Goal: Task Accomplishment & Management: Complete application form

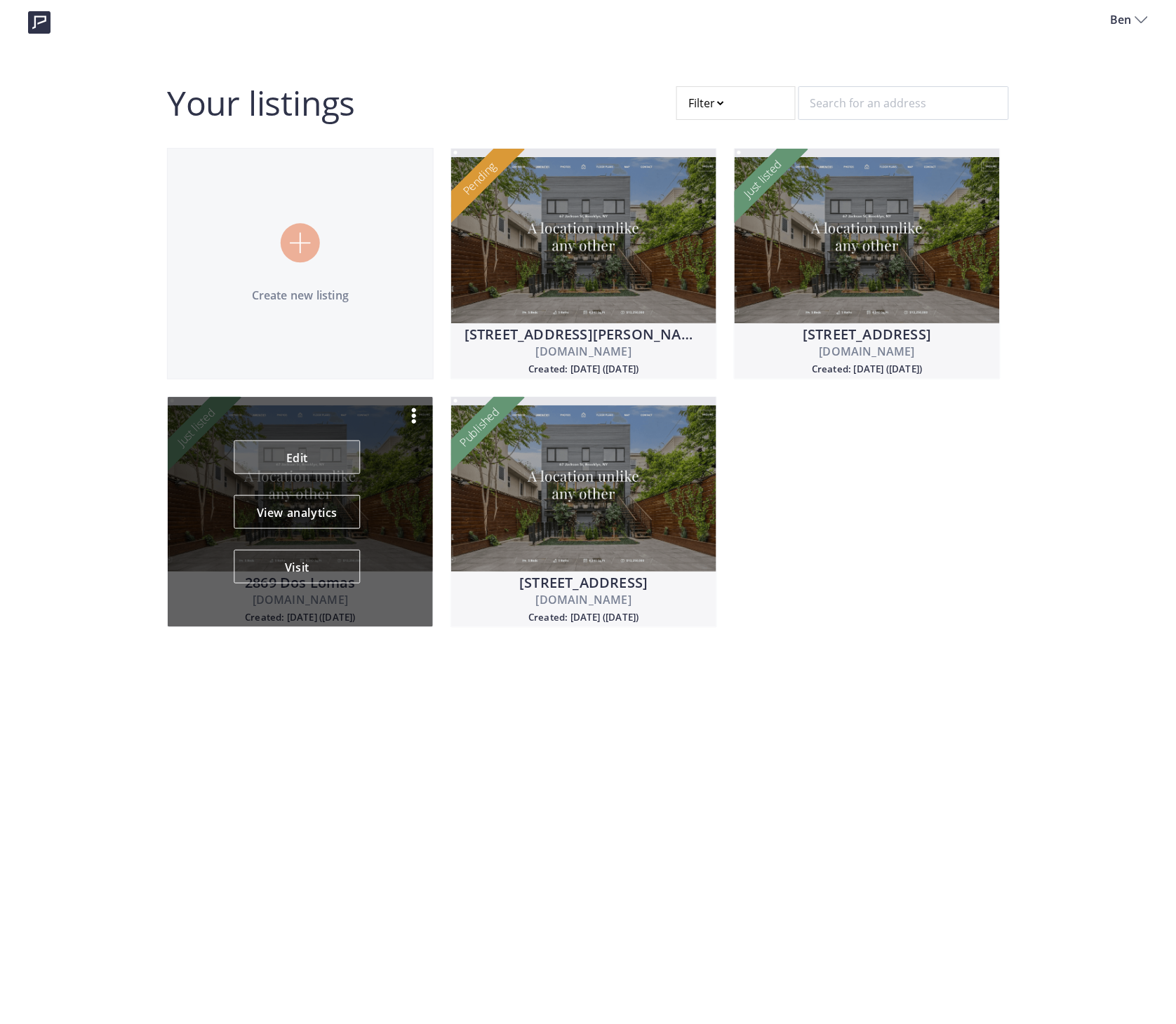
click at [286, 444] on link "Edit" at bounding box center [298, 457] width 126 height 33
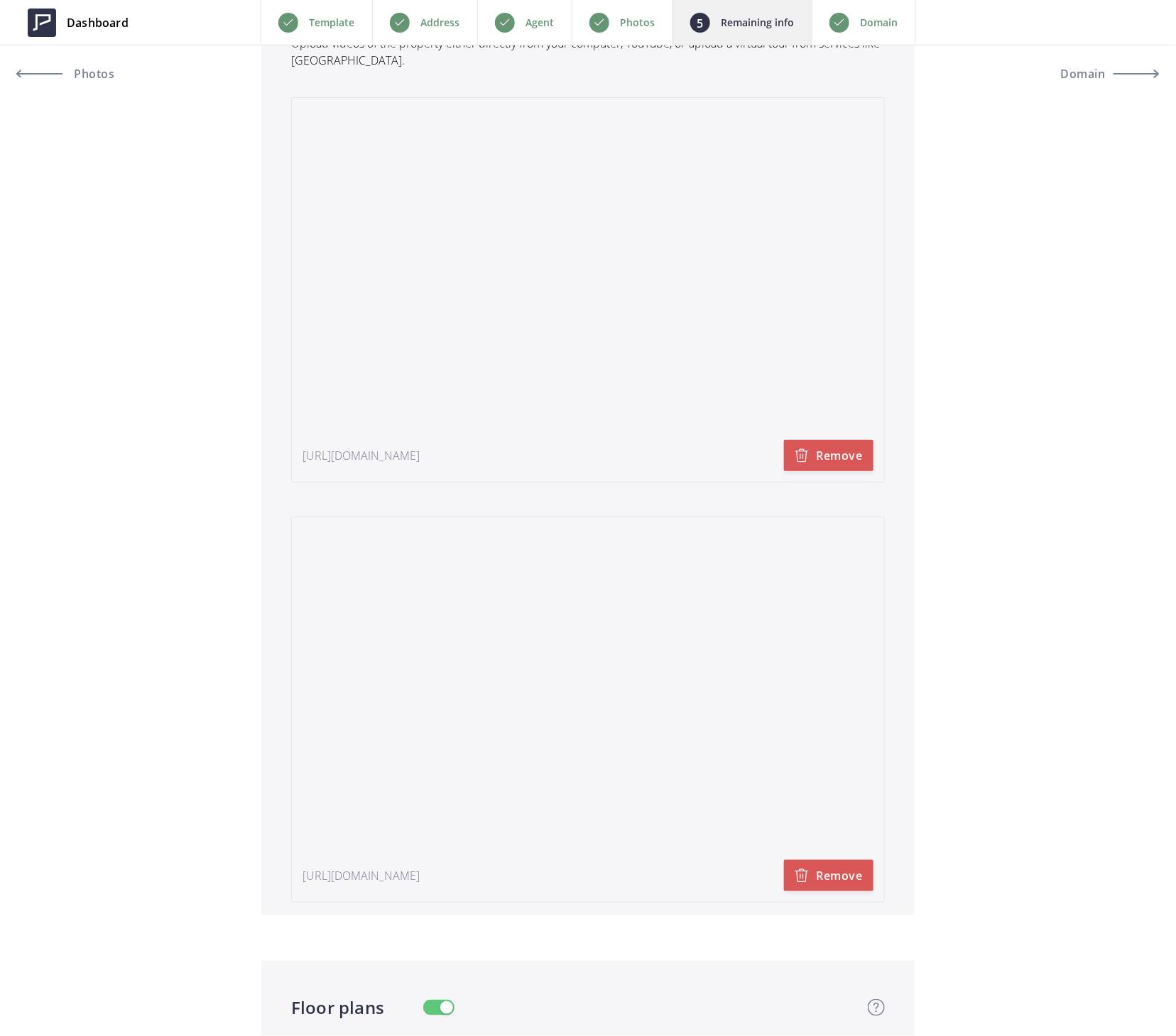
scroll to position [3123, 0]
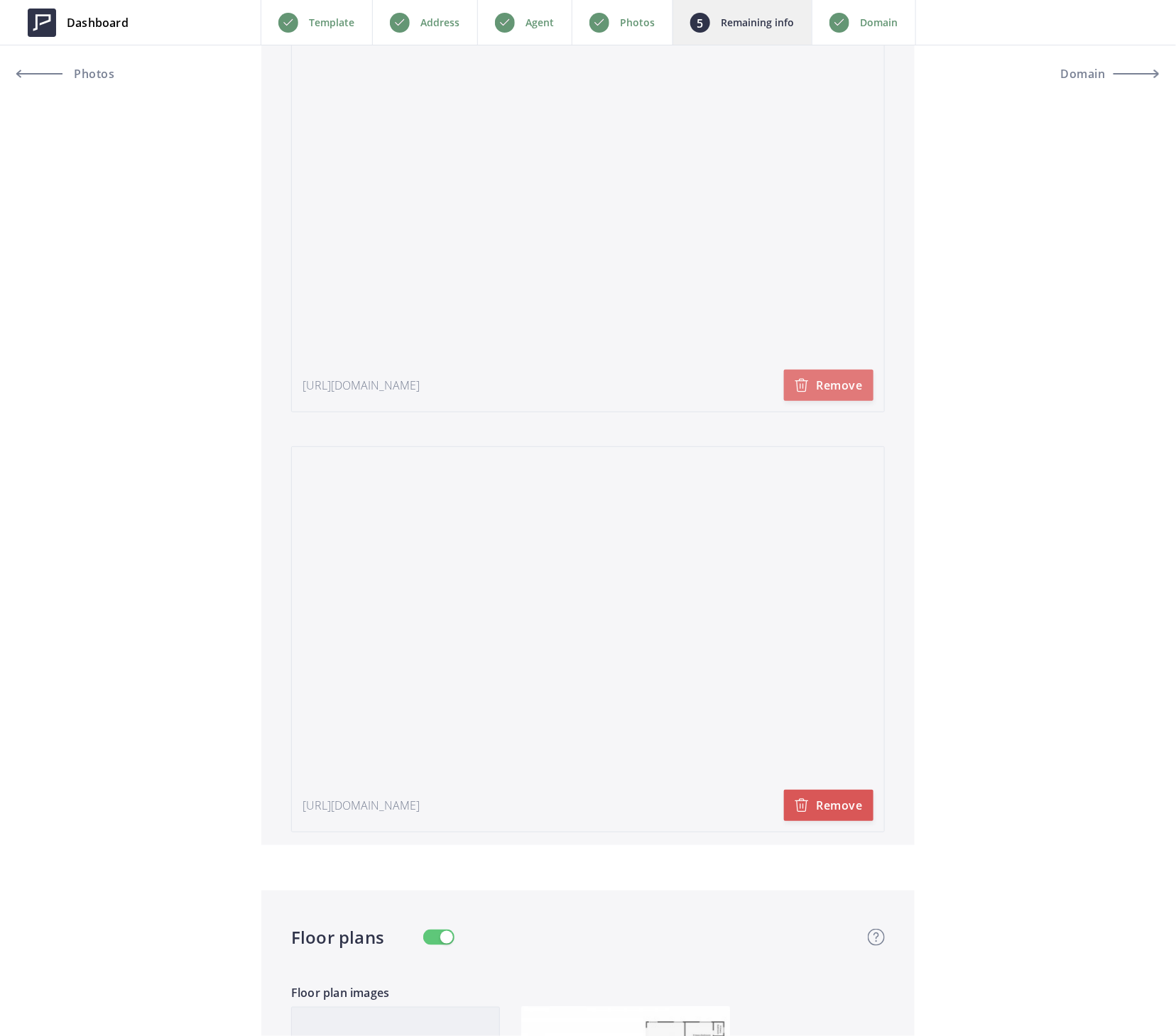
click at [826, 381] on button "Remove" at bounding box center [828, 385] width 89 height 31
type input "1,795,000"
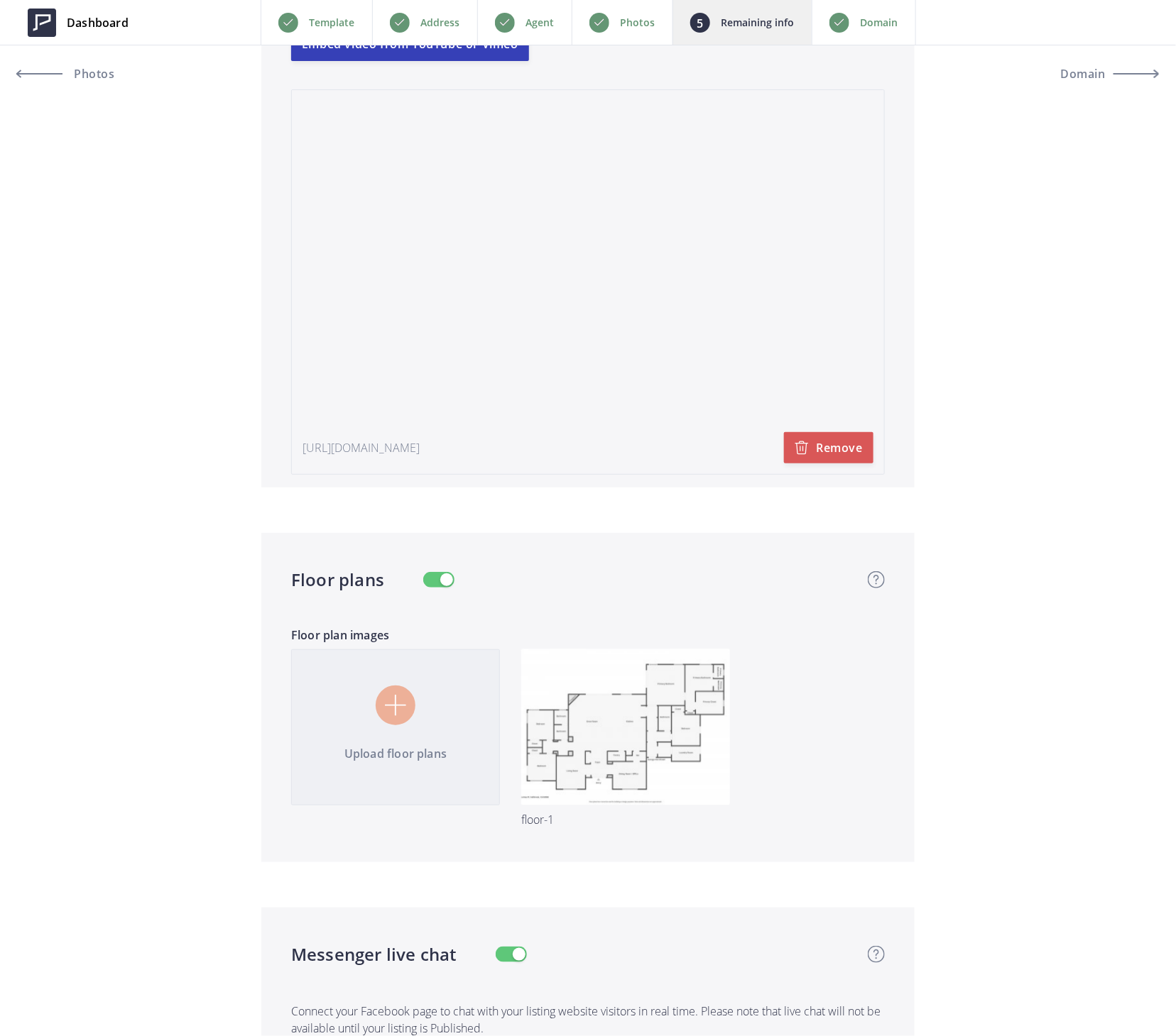
scroll to position [2744, 0]
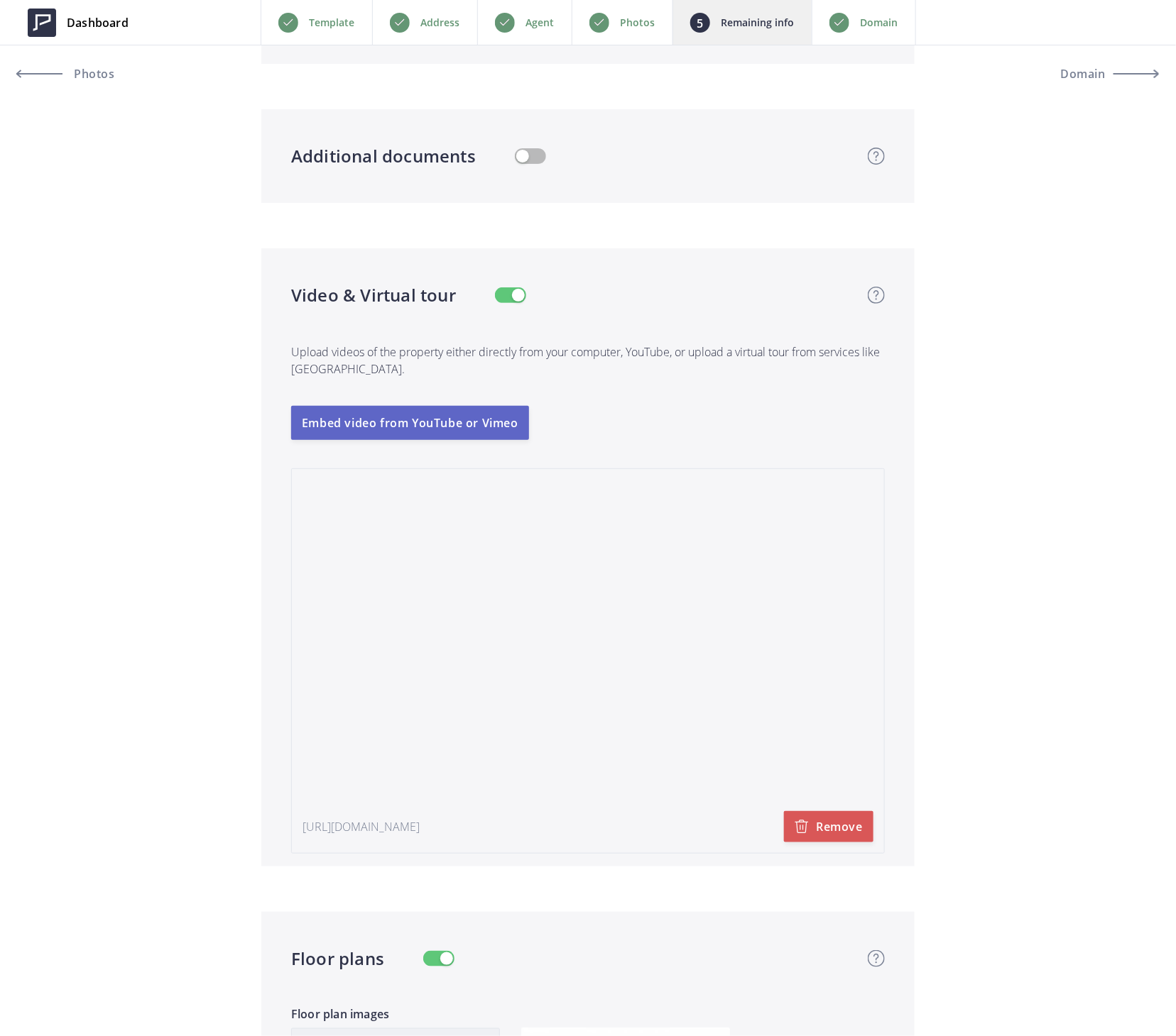
click at [426, 423] on button "Embed video from YouTube or Vimeo" at bounding box center [410, 423] width 237 height 34
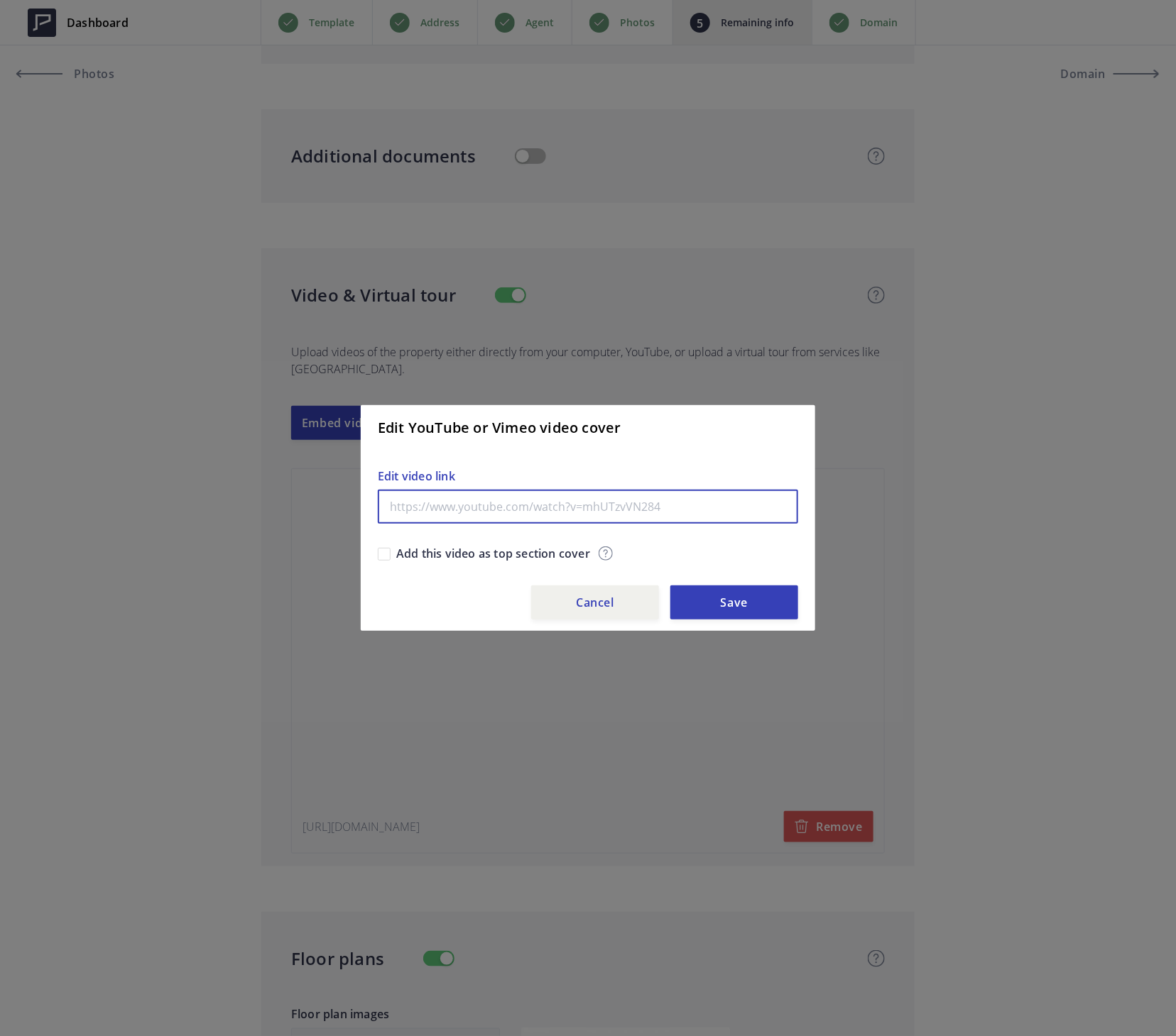
click at [496, 502] on input "text" at bounding box center [588, 506] width 420 height 34
paste input "https://youtu.be/hR4nmoLicYA"
type input "https://youtu.be/hR4nmoLicYA"
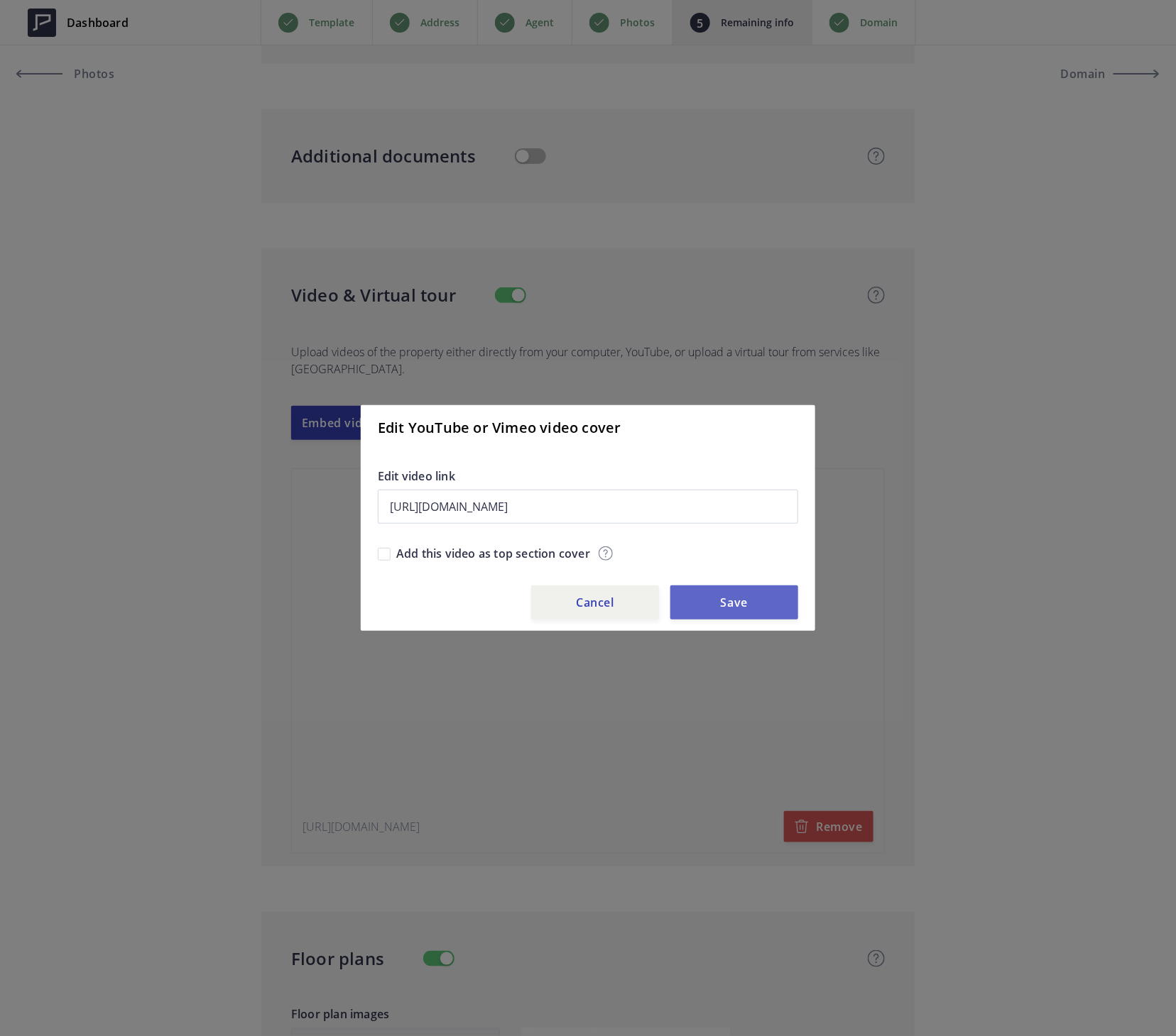
click at [719, 603] on button "Save" at bounding box center [734, 602] width 128 height 34
type input "1,795,000"
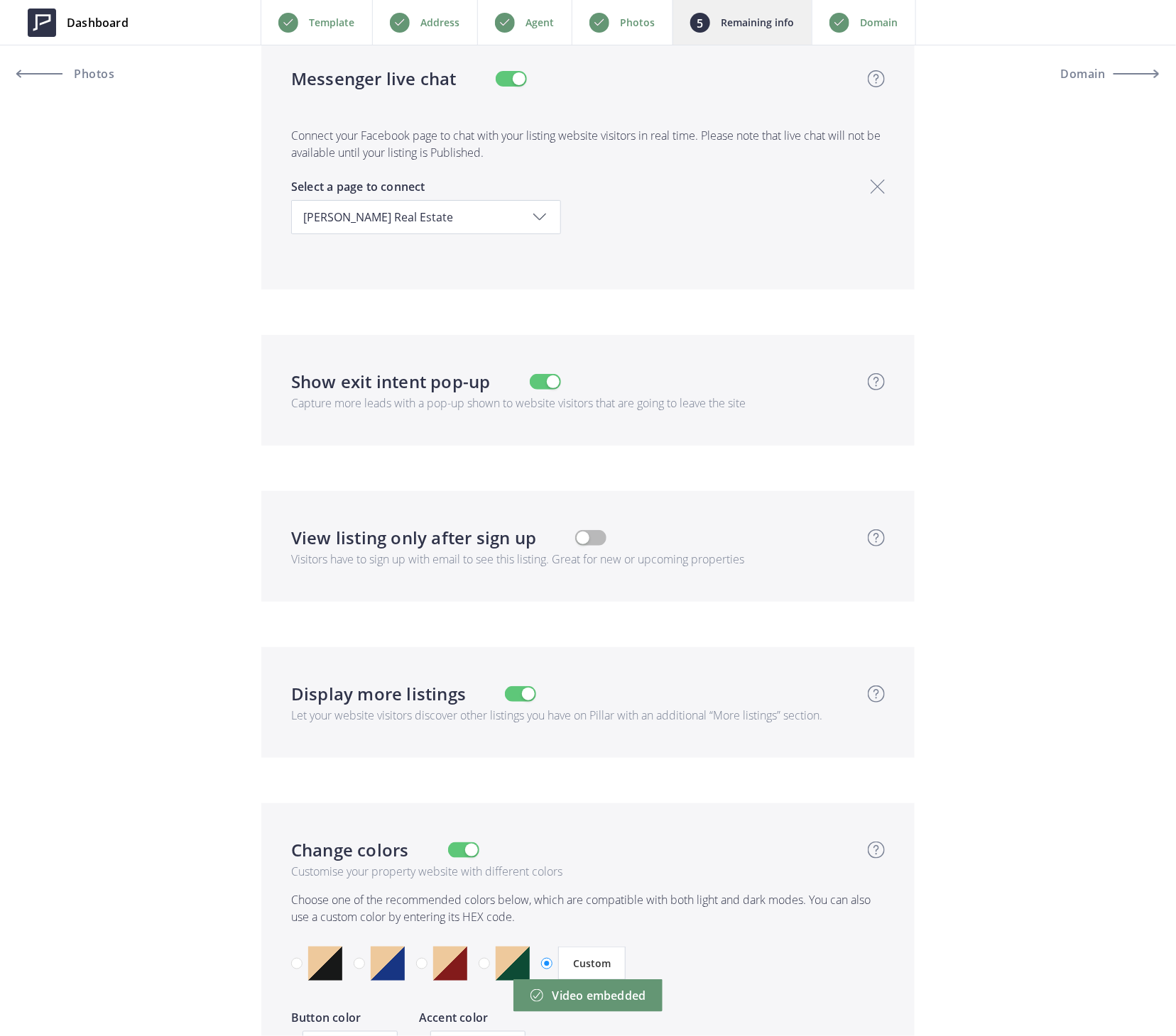
scroll to position [4611, 0]
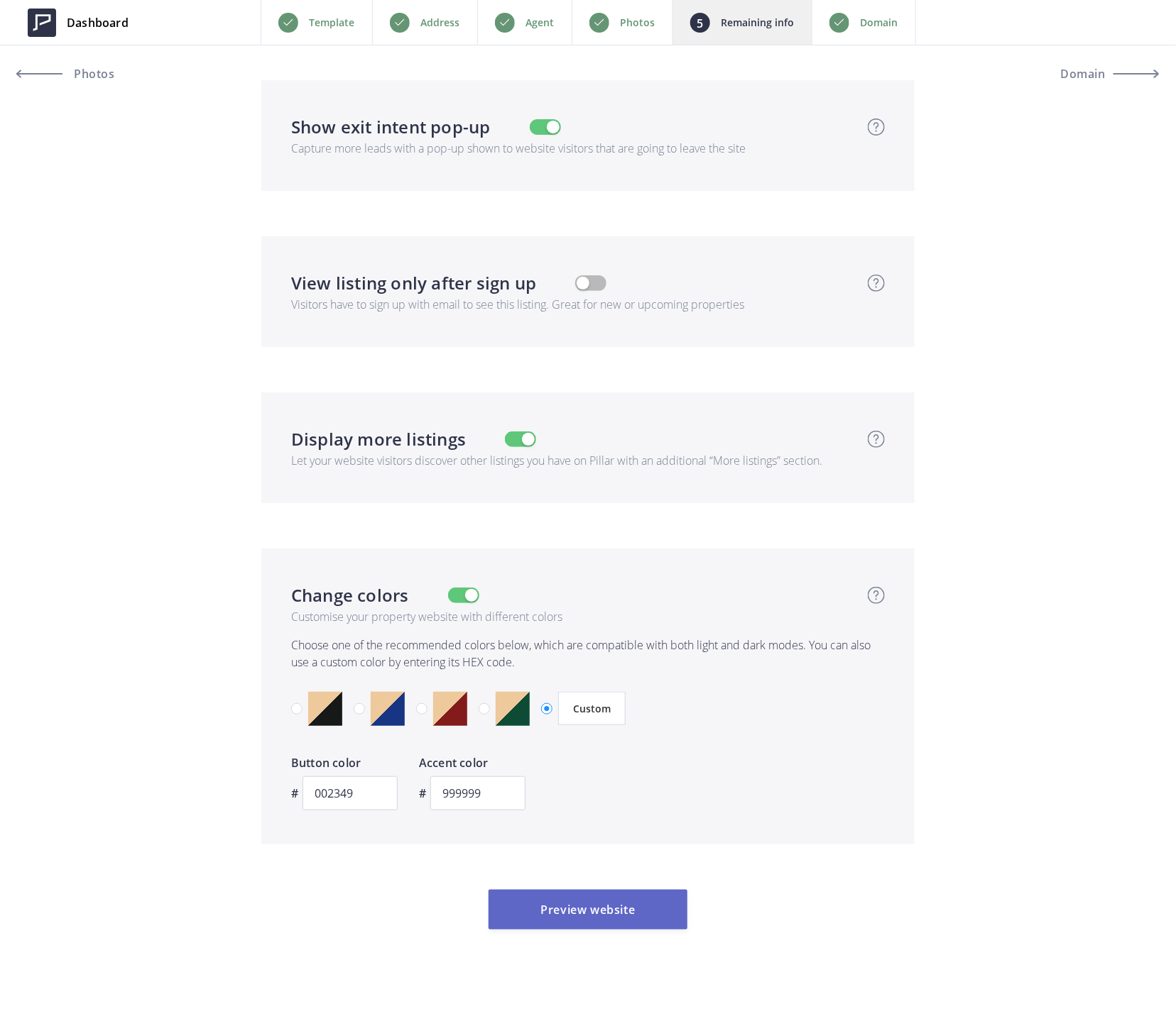
click at [588, 914] on button "Preview website" at bounding box center [588, 910] width 199 height 40
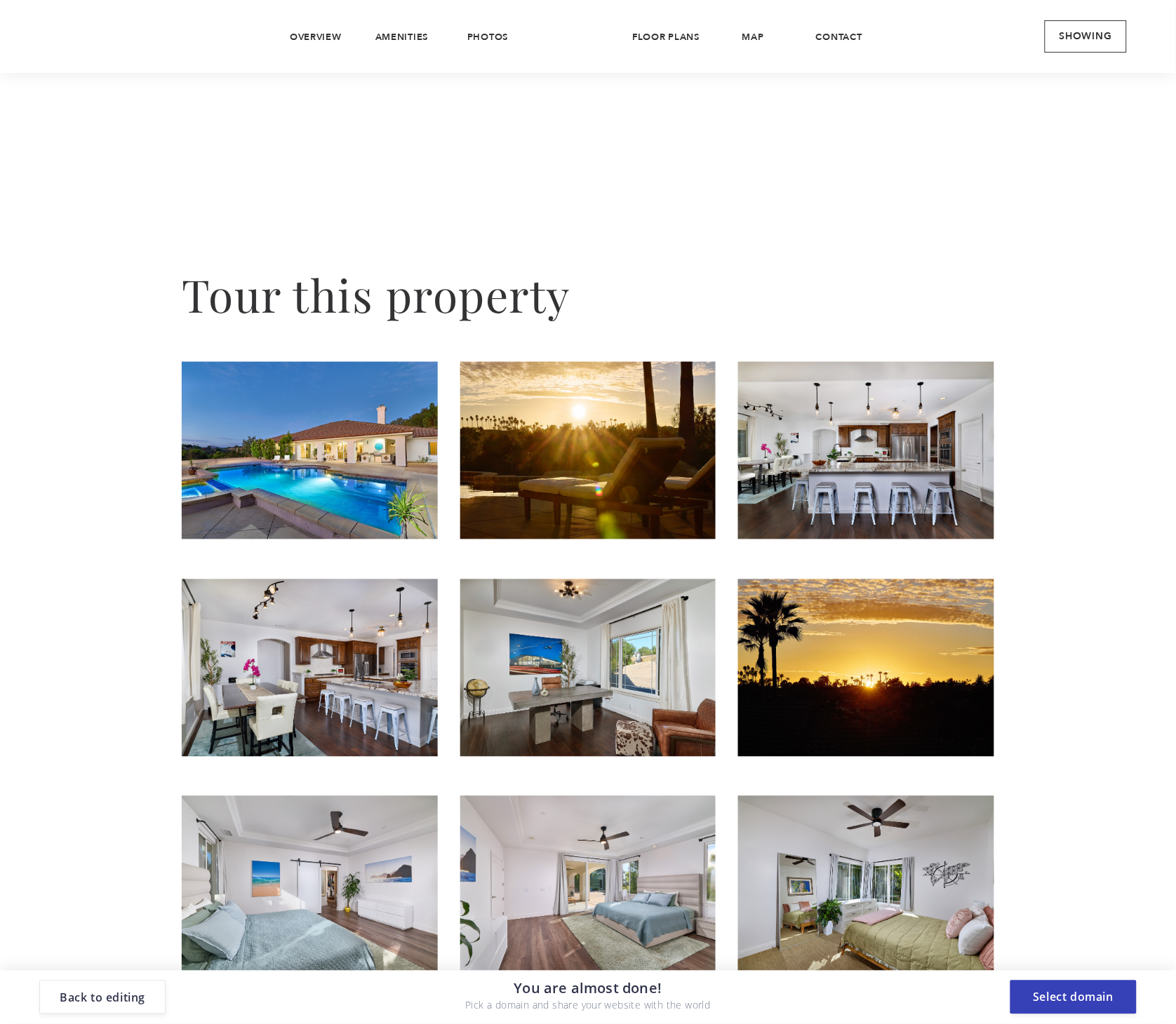
scroll to position [3273, 0]
